Goal: Information Seeking & Learning: Learn about a topic

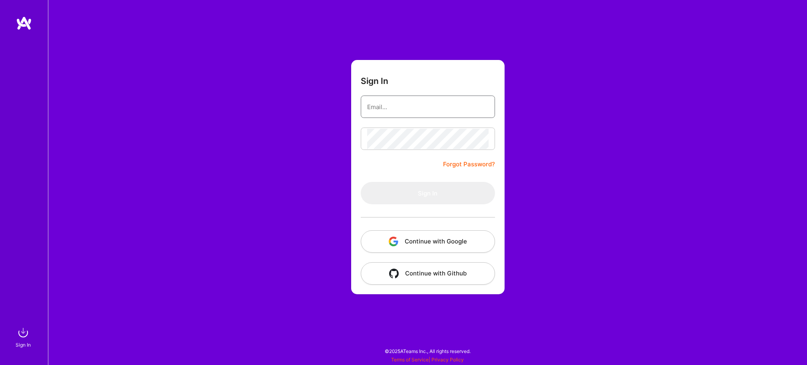
type input "[EMAIL_ADDRESS][DOMAIN_NAME]"
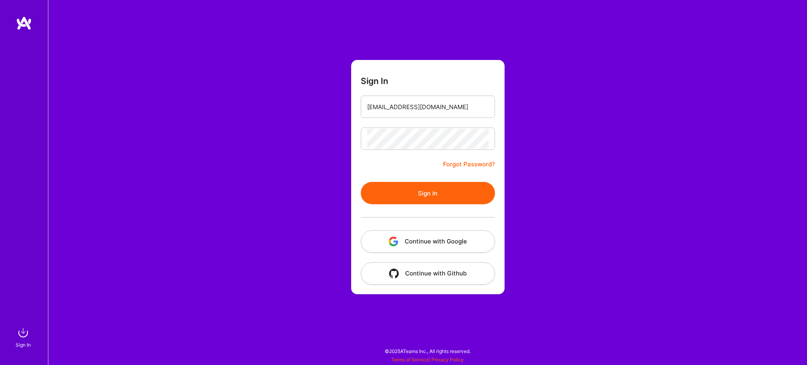
click at [394, 186] on button "Sign In" at bounding box center [428, 193] width 134 height 22
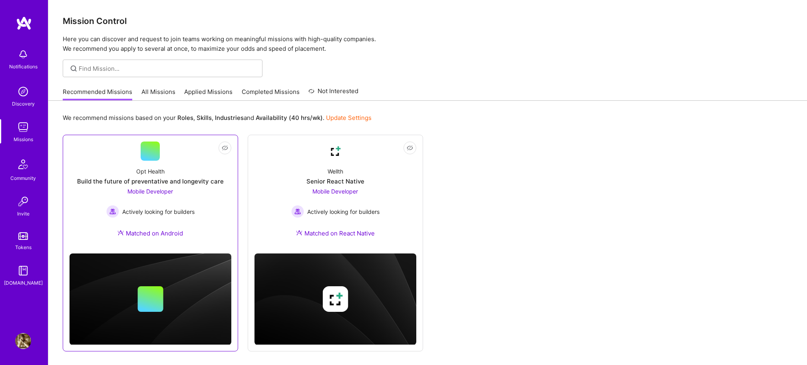
click at [131, 161] on div "Opt Health Build the future of preventative and longevity care Mobile Developer…" at bounding box center [151, 204] width 162 height 86
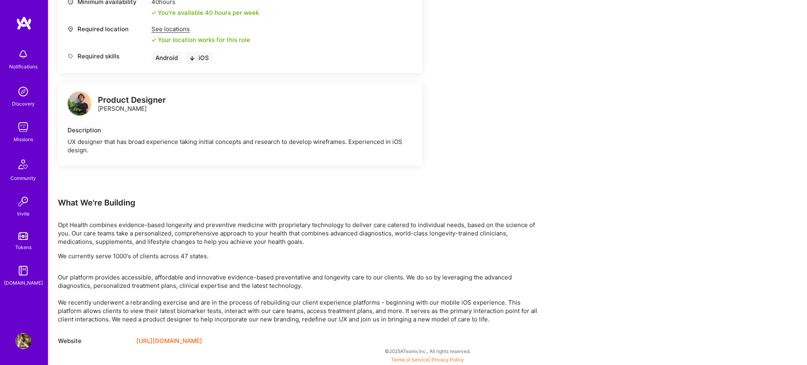
scroll to position [365, 0]
click at [169, 340] on link "[URL][DOMAIN_NAME]" at bounding box center [169, 341] width 66 height 10
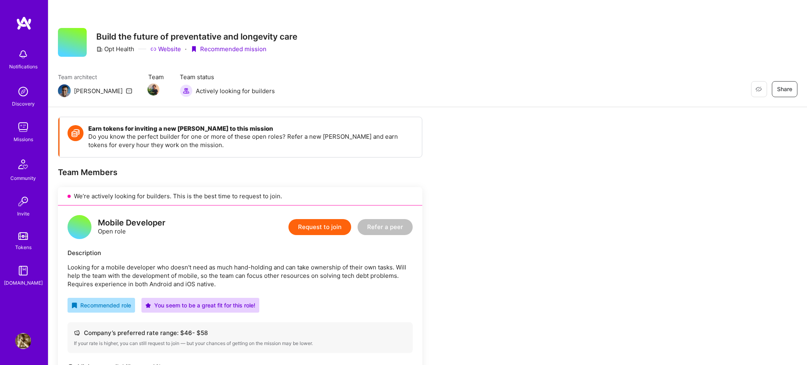
scroll to position [0, 0]
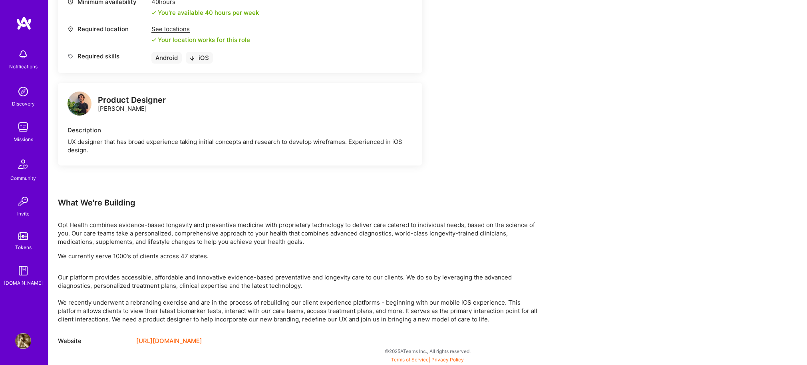
scroll to position [365, 0]
click at [157, 340] on link "[URL][DOMAIN_NAME]" at bounding box center [169, 341] width 66 height 10
